Goal: Find specific page/section: Find specific page/section

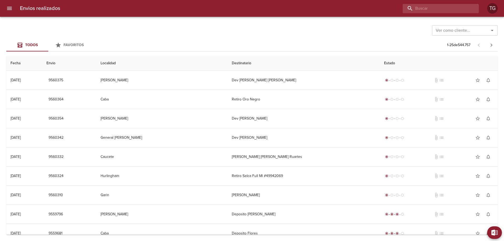
drag, startPoint x: 437, startPoint y: 9, endPoint x: 429, endPoint y: 46, distance: 37.7
click at [437, 9] on input "buscar" at bounding box center [436, 8] width 67 height 9
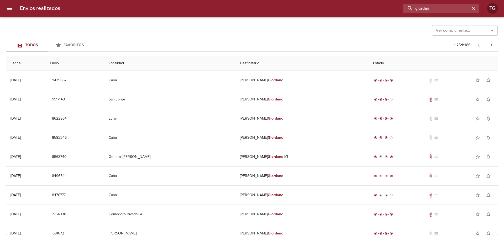
drag, startPoint x: 437, startPoint y: 10, endPoint x: 335, endPoint y: 11, distance: 101.9
click at [336, 11] on div "giordan" at bounding box center [271, 8] width 415 height 9
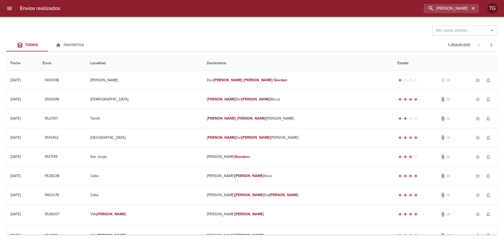
click at [323, 69] on th "Destinatario" at bounding box center [298, 63] width 190 height 15
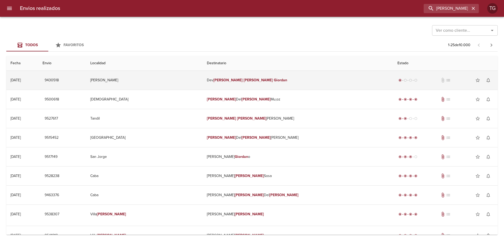
click at [323, 74] on td "[PERSON_NAME]" at bounding box center [298, 80] width 190 height 19
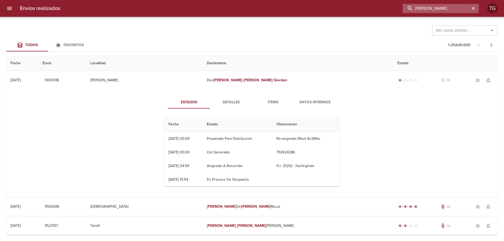
click at [454, 7] on input "[PERSON_NAME]" at bounding box center [436, 8] width 67 height 9
paste input "596336"
type input "596336"
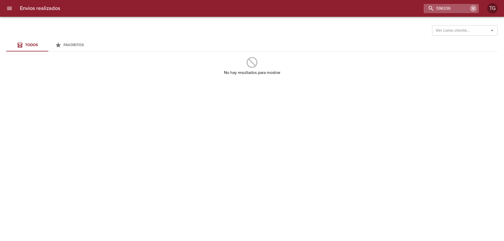
click at [472, 8] on button "button" at bounding box center [473, 8] width 7 height 7
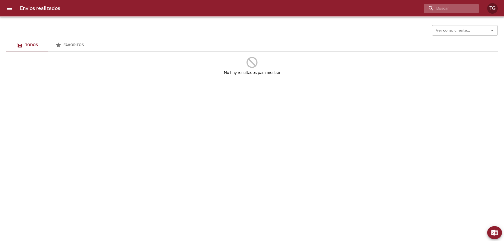
click at [472, 8] on div at bounding box center [451, 8] width 55 height 9
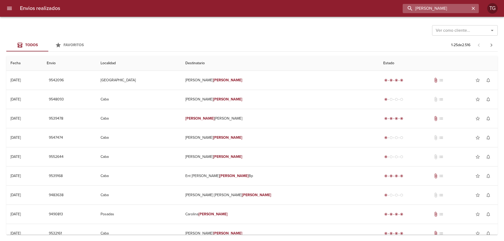
click at [414, 9] on input "[PERSON_NAME]" at bounding box center [436, 8] width 67 height 9
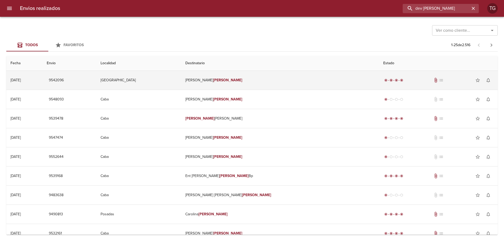
type input "dev [PERSON_NAME]"
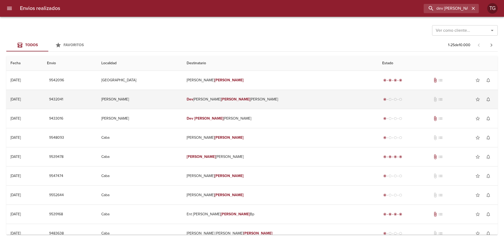
click at [315, 93] on td "Dev [PERSON_NAME]" at bounding box center [281, 99] width 196 height 19
